Goal: Task Accomplishment & Management: Use online tool/utility

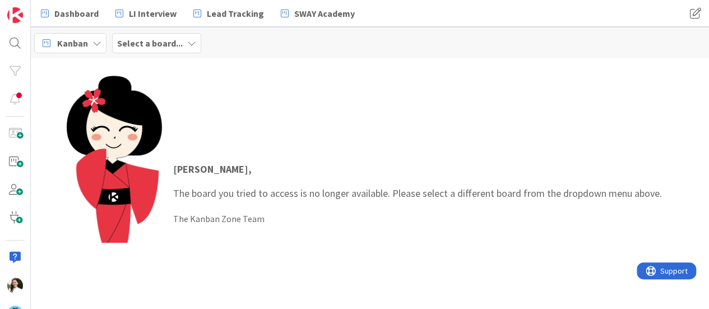
click at [176, 34] on div "Select a board..." at bounding box center [156, 43] width 89 height 20
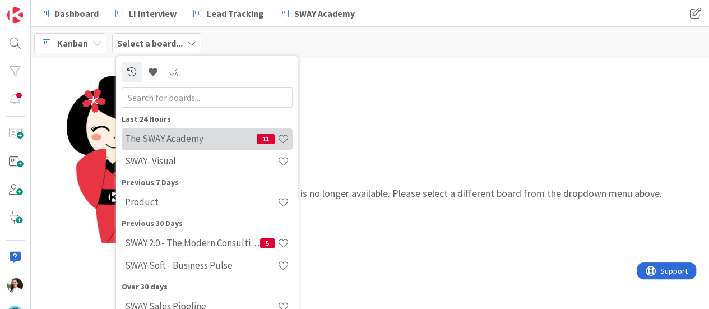
click at [200, 136] on h4 "The SWAY Academy" at bounding box center [191, 138] width 132 height 11
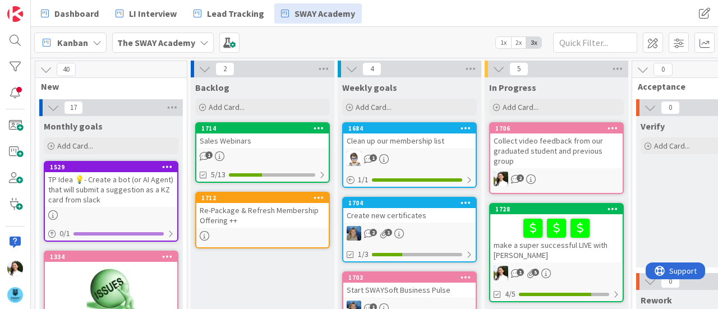
click at [496, 225] on div at bounding box center [556, 228] width 126 height 24
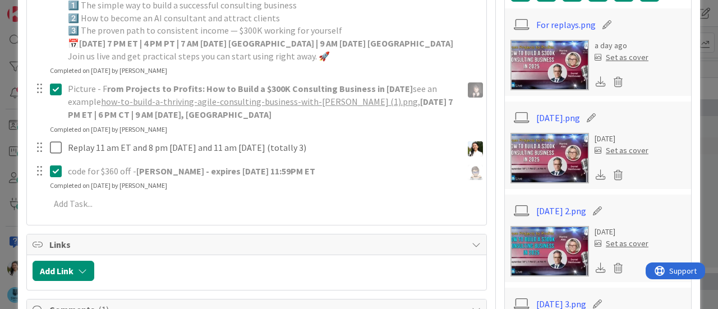
scroll to position [321, 0]
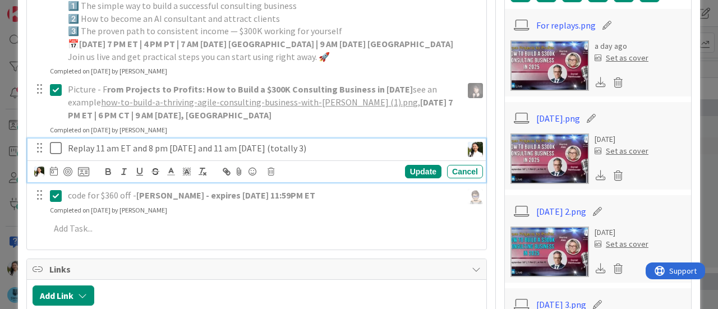
click at [56, 145] on icon at bounding box center [56, 147] width 12 height 13
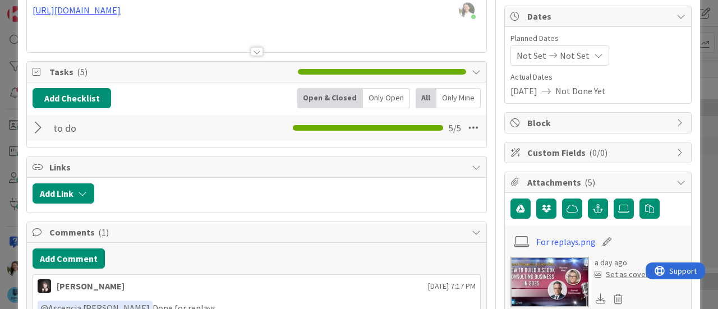
scroll to position [105, 0]
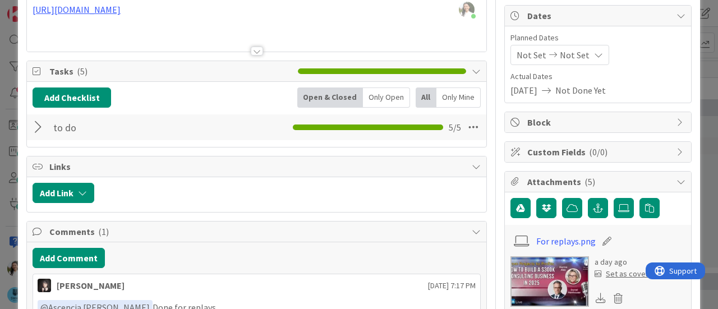
click at [34, 123] on div at bounding box center [40, 127] width 15 height 20
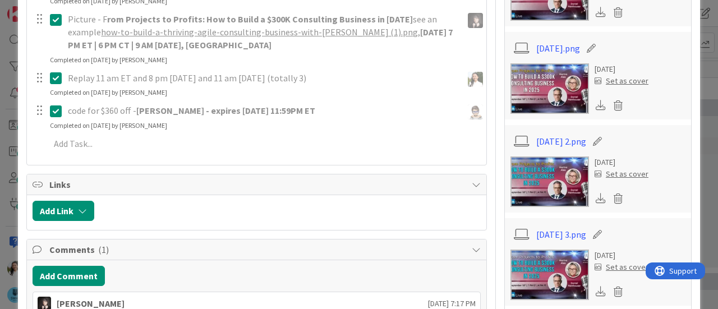
scroll to position [496, 0]
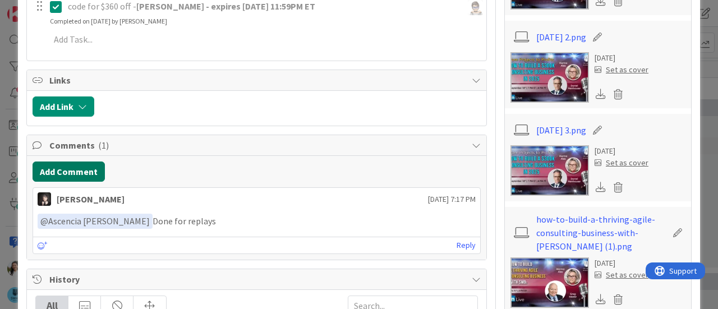
click at [85, 167] on button "Add Comment" at bounding box center [69, 171] width 72 height 20
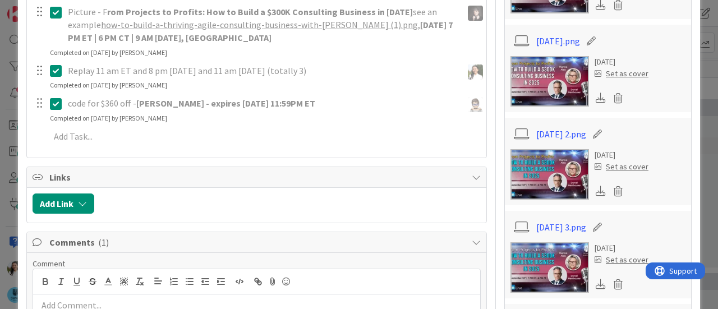
scroll to position [395, 0]
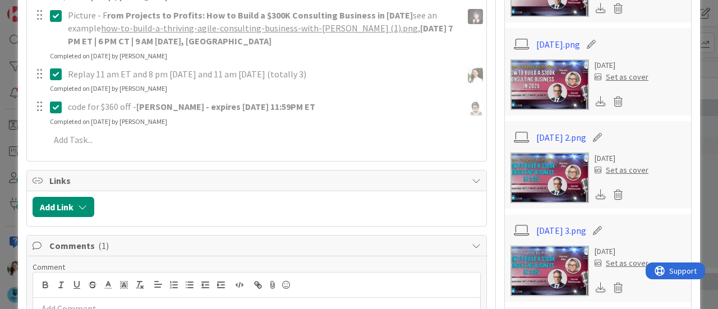
click at [0, 152] on div "ID 1728 The SWAY Academy In Progress Title 40 / 128 make a super successful LIV…" at bounding box center [359, 154] width 718 height 309
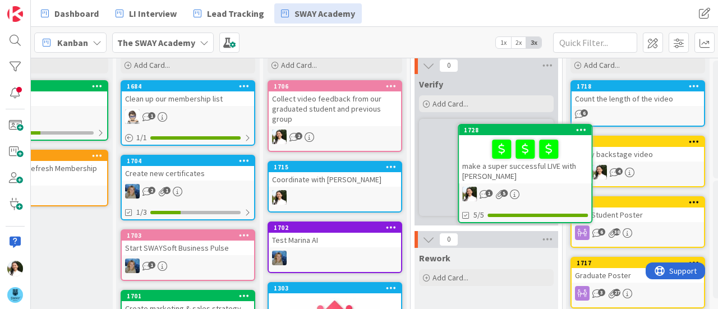
scroll to position [38, 221]
